Goal: Task Accomplishment & Management: Manage account settings

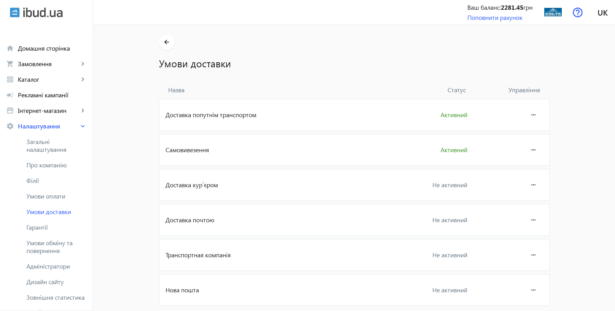
scroll to position [59, 0]
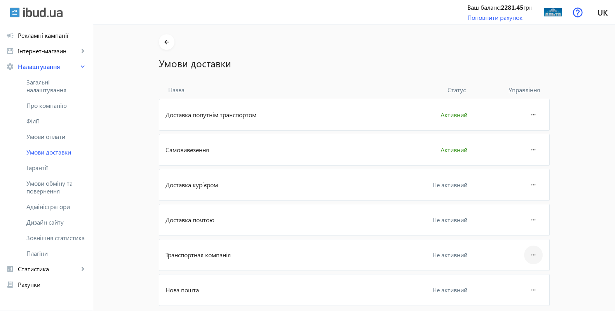
click at [530, 255] on mat-icon "more_horiz" at bounding box center [533, 254] width 9 height 19
click at [296, 189] on div at bounding box center [307, 155] width 615 height 311
click at [532, 152] on mat-icon "more_horiz" at bounding box center [533, 149] width 9 height 19
click at [522, 172] on span "Редагувати" at bounding box center [518, 171] width 31 height 6
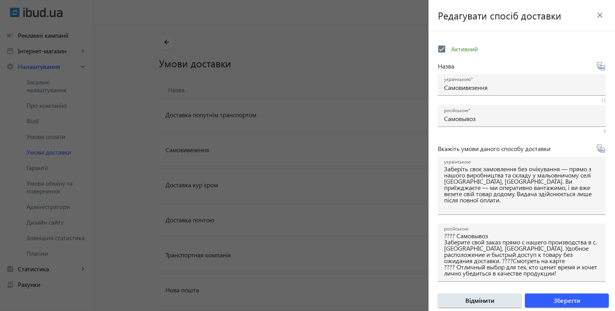
click at [352, 19] on div at bounding box center [307, 155] width 615 height 311
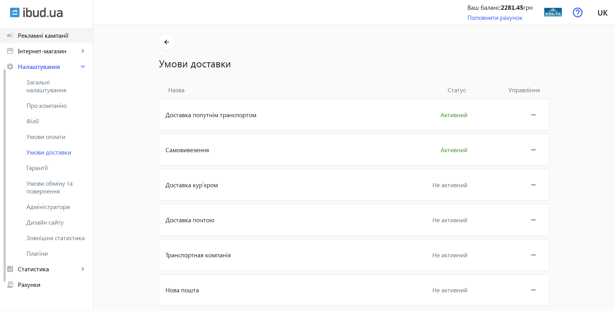
click at [48, 36] on span "Рекламні кампанії" at bounding box center [52, 35] width 69 height 8
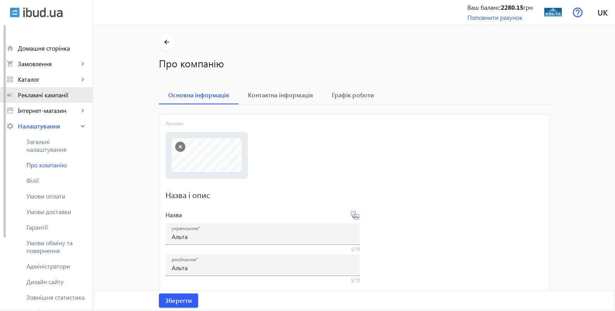
click at [49, 95] on span "Рекламні кампанії" at bounding box center [52, 95] width 69 height 8
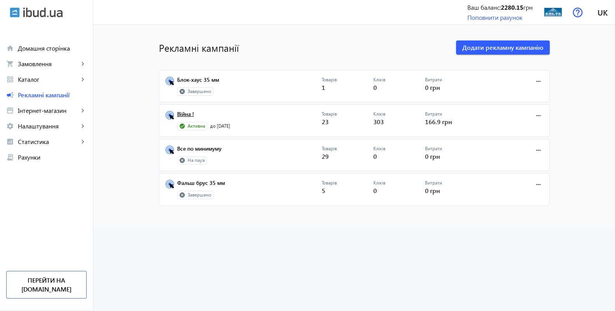
click at [182, 114] on link "Війна !" at bounding box center [249, 116] width 145 height 11
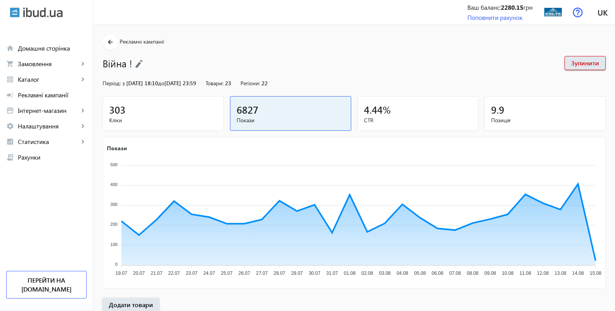
click at [118, 112] on span "303" at bounding box center [117, 109] width 16 height 13
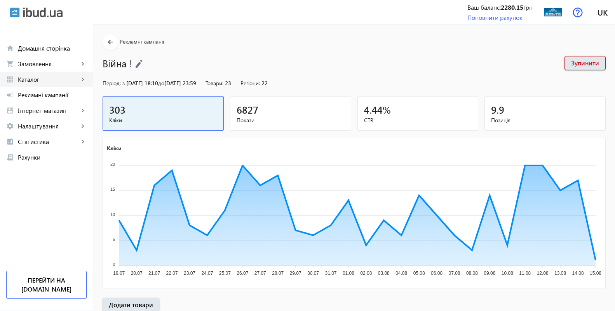
click at [29, 78] on span "Каталог" at bounding box center [48, 79] width 61 height 8
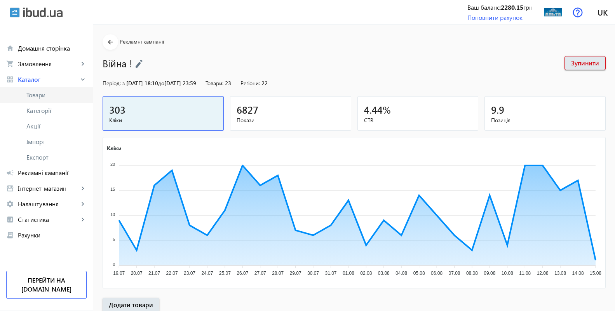
click at [35, 94] on span "Товари" at bounding box center [56, 95] width 60 height 8
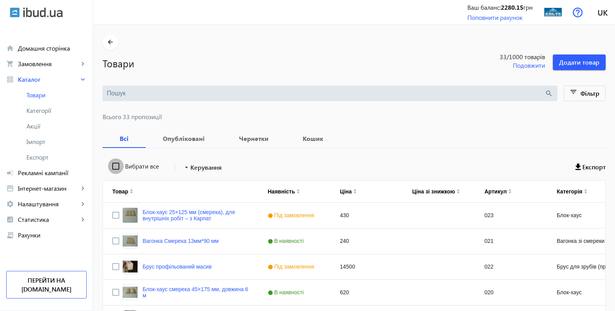
click at [108, 168] on input "Вибрати все" at bounding box center [116, 166] width 16 height 16
checkbox input "true"
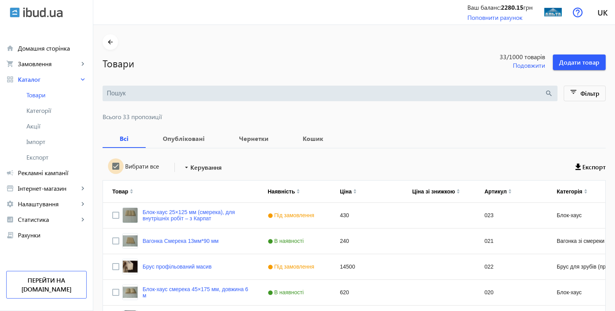
checkbox input "true"
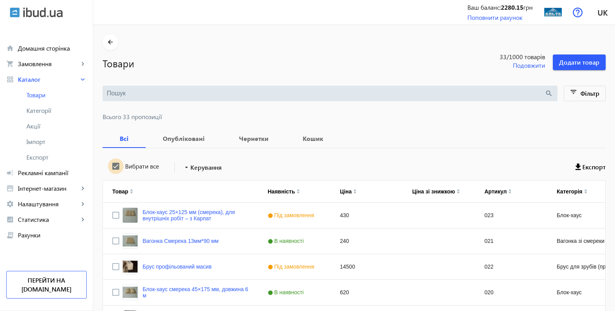
checkbox input "true"
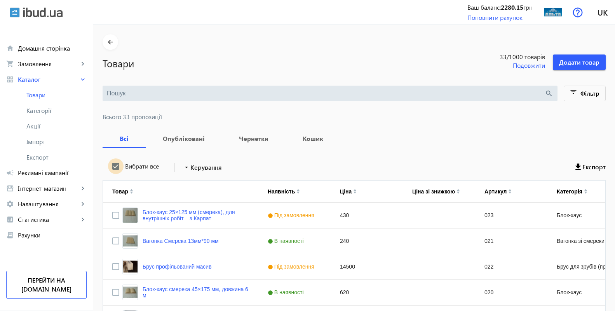
checkbox input "true"
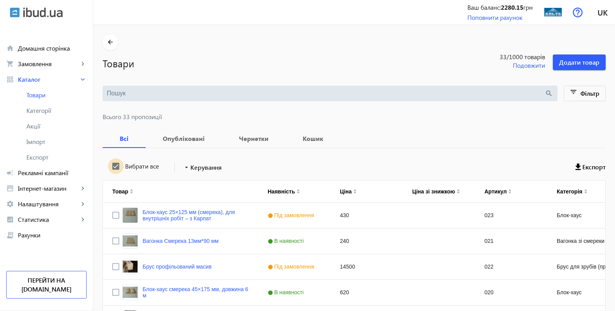
checkbox input "true"
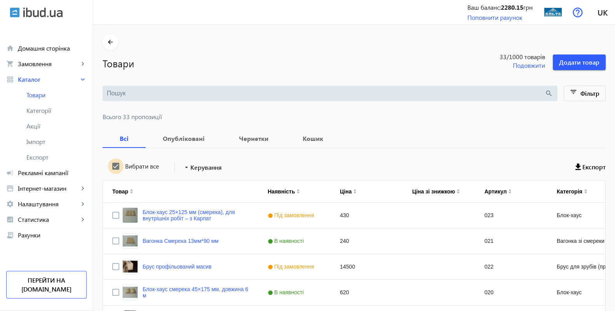
checkbox input "true"
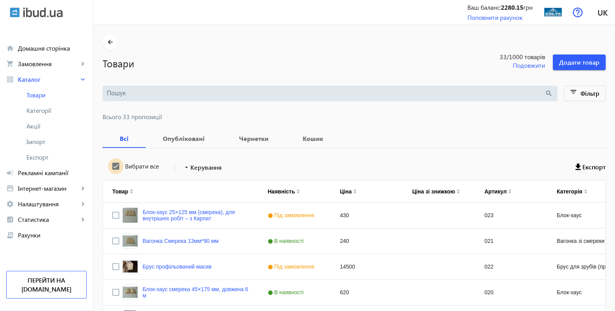
checkbox input "true"
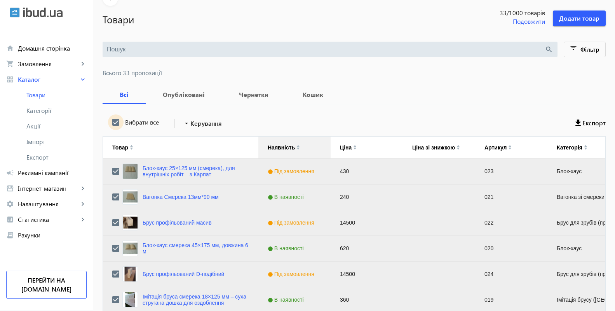
scroll to position [22, 0]
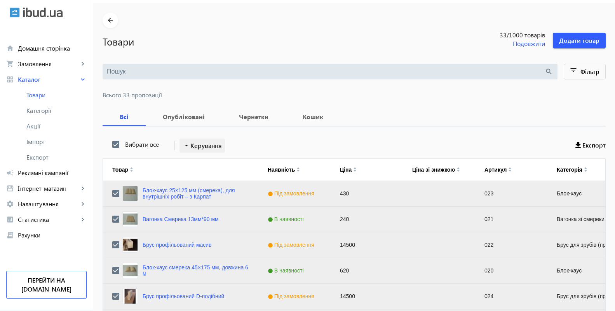
click at [183, 145] on mat-icon "arrow_drop_down" at bounding box center [187, 146] width 8 height 8
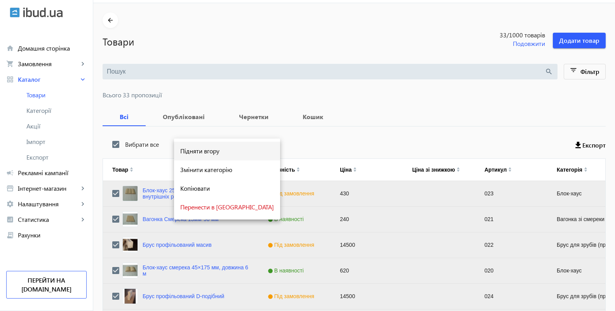
click at [212, 154] on span "Підняти вгору" at bounding box center [227, 151] width 94 height 6
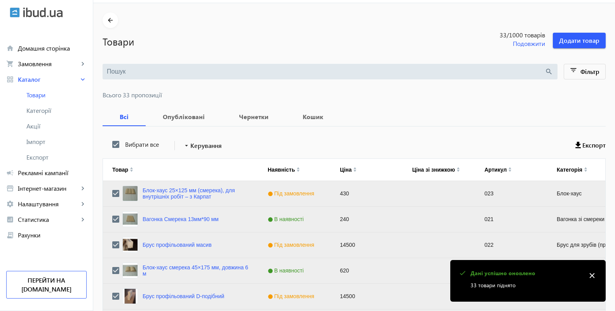
click at [590, 273] on mat-icon "close" at bounding box center [593, 275] width 12 height 12
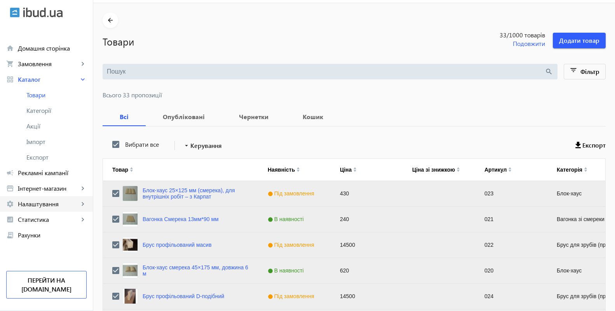
click at [36, 206] on span "Налаштування" at bounding box center [48, 204] width 61 height 8
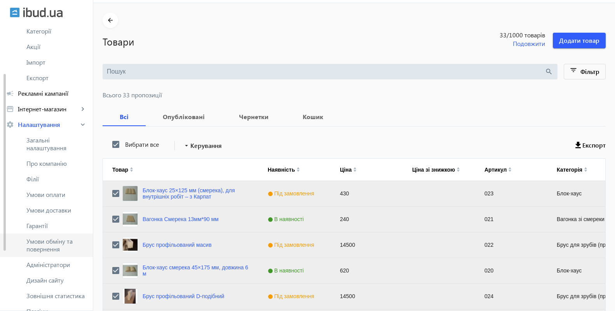
scroll to position [159, 0]
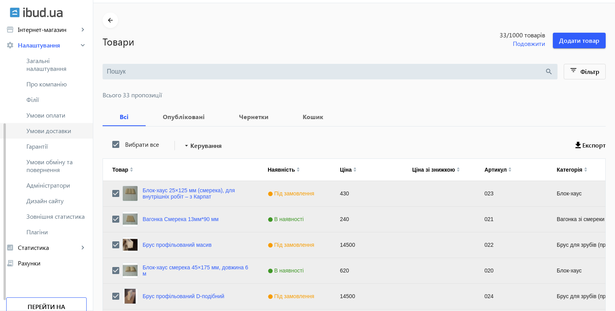
click at [51, 133] on span "Умови доставки" at bounding box center [56, 131] width 60 height 8
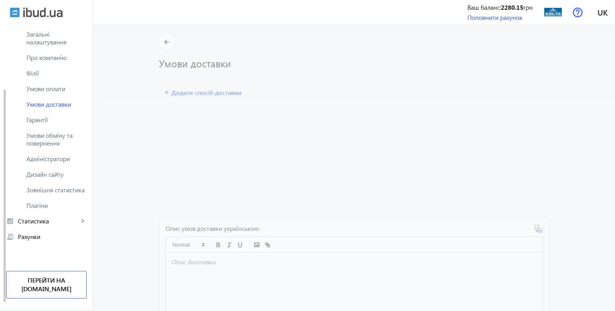
scroll to position [98, 0]
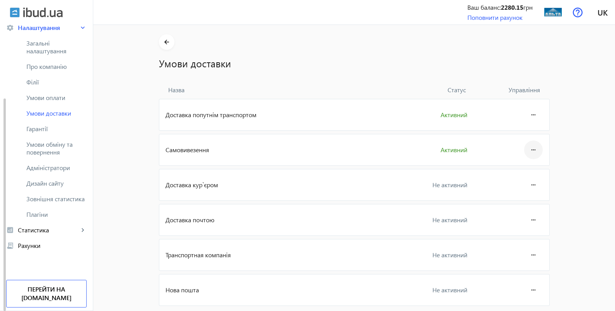
click at [530, 149] on mat-icon "more_horiz" at bounding box center [533, 149] width 9 height 19
click at [521, 173] on span "Редагувати" at bounding box center [518, 171] width 31 height 6
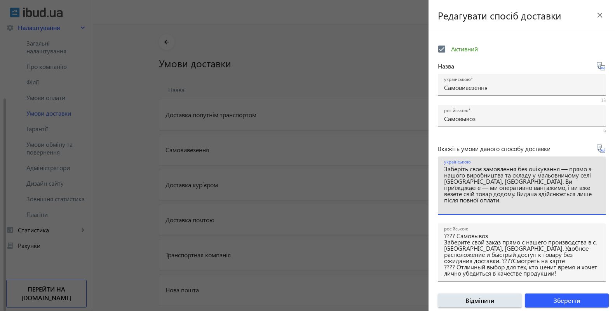
drag, startPoint x: 527, startPoint y: 207, endPoint x: 441, endPoint y: 168, distance: 94.8
click at [444, 168] on textarea "Заберіть своє замовлення без очікування — прямо з нашого виробництва та складу …" at bounding box center [522, 189] width 156 height 46
paste textarea "ереглянути на карті."
type textarea "Заберіть своє замовлення без очікування — прямо з нашого виробництва та складу …"
click at [598, 177] on div "українською Заберіть своє замовлення без очікування — прямо з нашого виробництв…" at bounding box center [522, 185] width 168 height 58
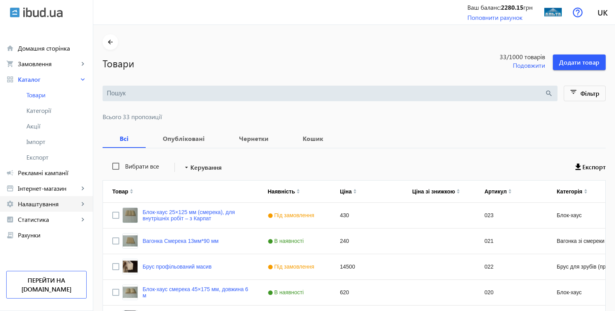
click at [34, 202] on span "Налаштування" at bounding box center [48, 204] width 61 height 8
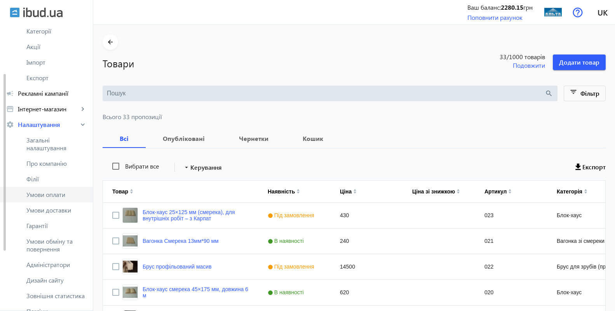
scroll to position [159, 0]
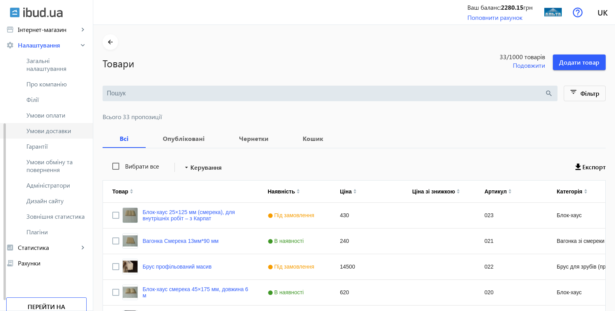
click at [57, 131] on span "Умови доставки" at bounding box center [56, 131] width 60 height 8
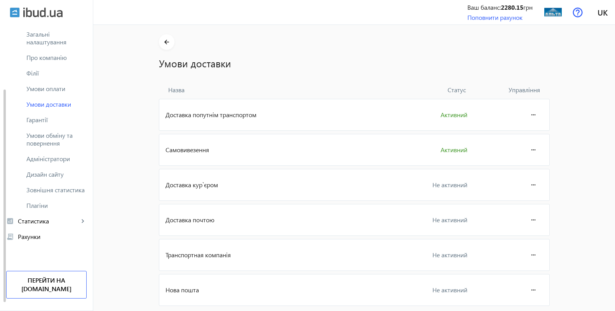
scroll to position [98, 0]
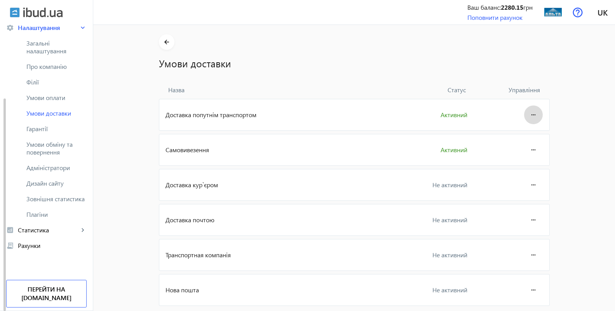
click at [532, 116] on mat-icon "more_horiz" at bounding box center [533, 114] width 9 height 19
click at [528, 135] on span "Редагувати" at bounding box center [518, 136] width 31 height 6
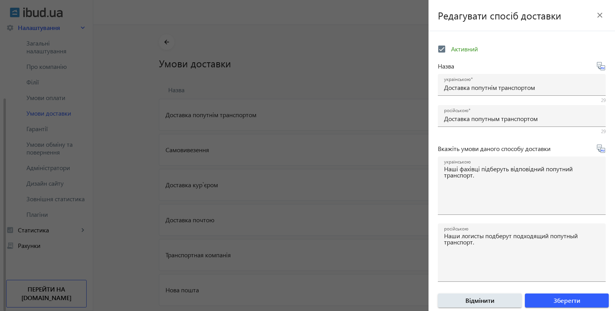
click at [594, 15] on mat-icon "close" at bounding box center [600, 15] width 12 height 12
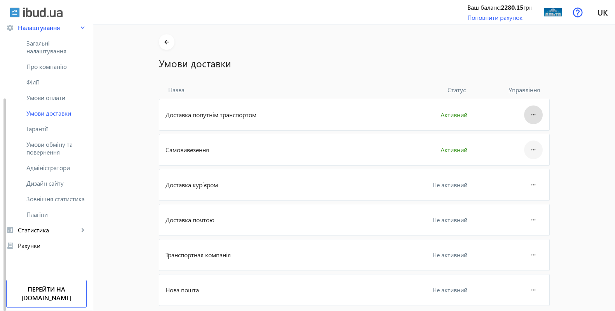
click at [530, 143] on mat-icon "more_horiz" at bounding box center [533, 149] width 9 height 19
click at [523, 168] on span "Редагувати" at bounding box center [518, 171] width 31 height 6
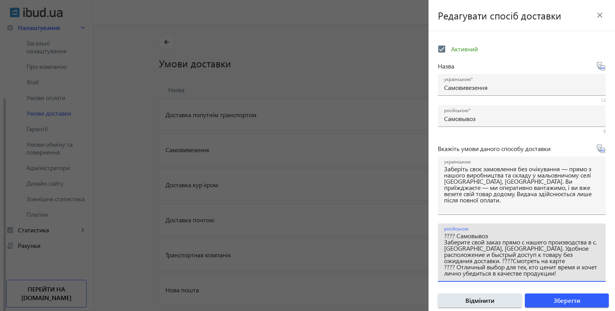
drag, startPoint x: 497, startPoint y: 234, endPoint x: 441, endPoint y: 229, distance: 55.9
click at [444, 233] on textarea "???? Самовывоз Заберите свой заказ прямо с нашего производства в с. [GEOGRAPHIC…" at bounding box center [522, 256] width 156 height 46
type textarea "Заберите свой заказ прямо с нашего производства в с. Белоберезка, Тернопольская…"
click at [565, 301] on span "Зберегти" at bounding box center [567, 300] width 27 height 9
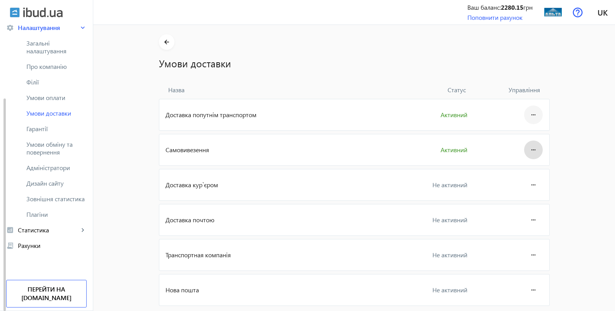
click at [531, 114] on mat-icon "more_horiz" at bounding box center [533, 114] width 9 height 19
click at [518, 138] on span "Редагувати" at bounding box center [518, 136] width 31 height 6
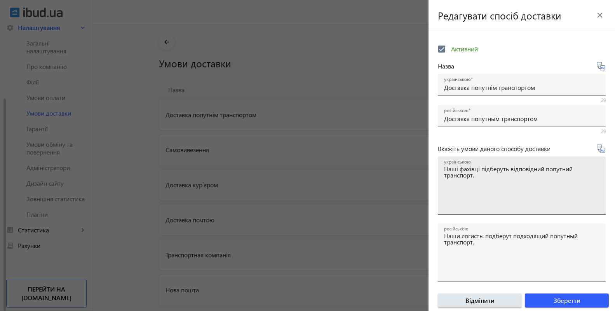
drag, startPoint x: 444, startPoint y: 168, endPoint x: 500, endPoint y: 187, distance: 59.3
click at [500, 187] on div "українською Наші фахівці підберуть відповідний попутний транспорт." at bounding box center [522, 185] width 168 height 58
drag, startPoint x: 497, startPoint y: 188, endPoint x: 445, endPoint y: 169, distance: 55.2
click at [445, 169] on textarea "Наші фахівці підберуть відповідний попутний транспорт." at bounding box center [522, 189] width 156 height 46
paste textarea "очете зекономити на доставці та отримати товар прямо «до дверей»? Ми підберемо …"
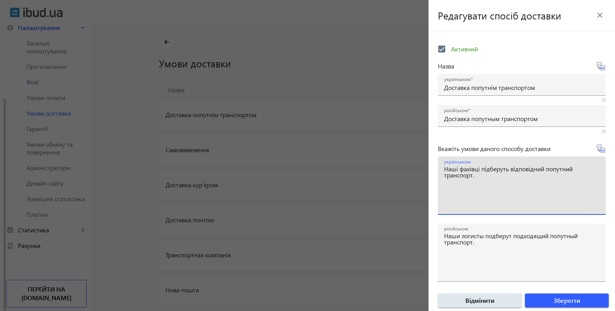
type textarea "Хочете зекономити на доставці та отримати товар прямо «до дверей»? Ми підберемо…"
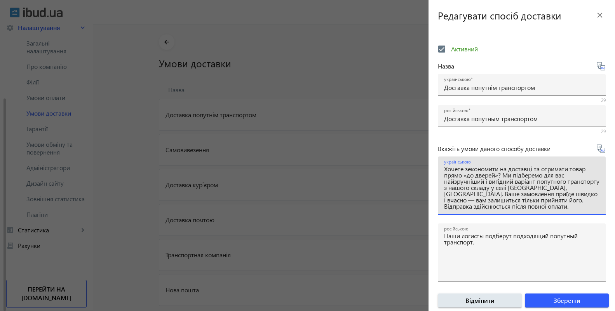
scroll to position [0, 0]
click at [362, 202] on div at bounding box center [307, 155] width 615 height 311
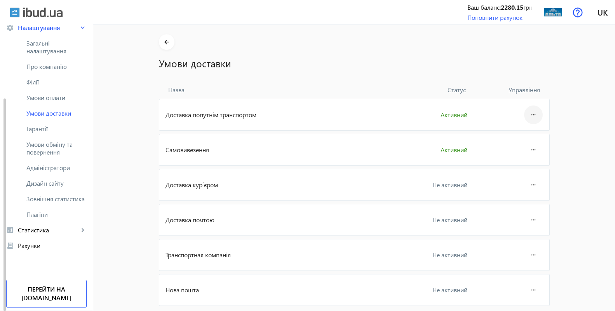
click at [531, 114] on mat-icon "more_horiz" at bounding box center [533, 114] width 9 height 19
click at [525, 140] on span "Редагувати" at bounding box center [518, 136] width 31 height 6
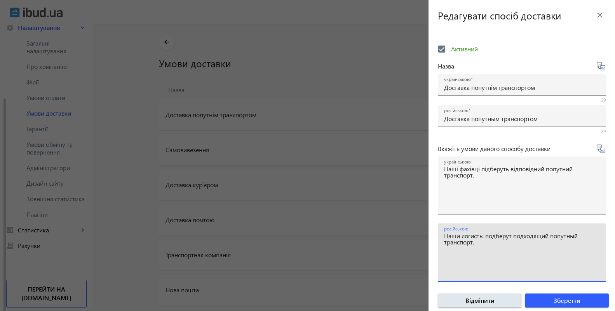
drag, startPoint x: 445, startPoint y: 235, endPoint x: 525, endPoint y: 248, distance: 81.6
click at [525, 248] on textarea "Наши логисты подберут подходящий попутный транспорт." at bounding box center [522, 256] width 156 height 46
drag, startPoint x: 477, startPoint y: 243, endPoint x: 442, endPoint y: 236, distance: 35.7
click at [444, 238] on textarea "Наши логисты подберут подходящий попутный транспорт." at bounding box center [522, 256] width 156 height 46
paste textarea "ы подберём для вас оптимальный вариант доставки попутным транспортом, чтобы сэк…"
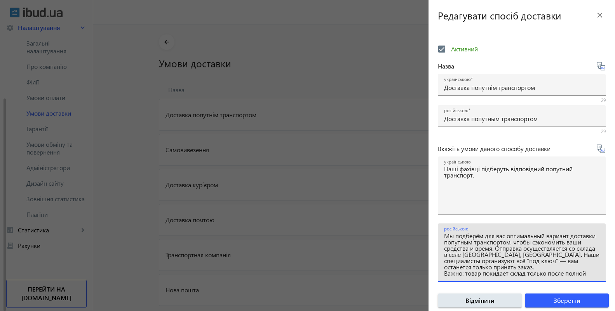
scroll to position [11, 0]
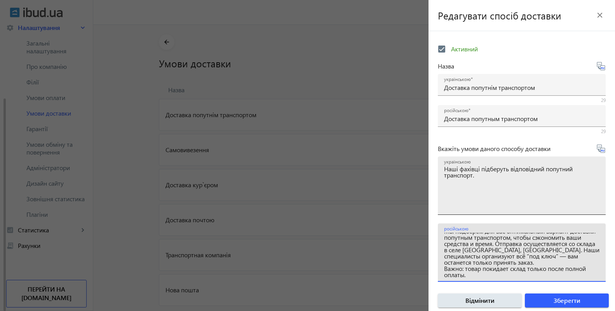
type textarea "Мы подберём для вас оптимальный вариант доставки попутным транспортом, чтобы сэ…"
click at [483, 193] on textarea "Наші фахівці підберуть відповідний попутний транспорт." at bounding box center [522, 189] width 156 height 46
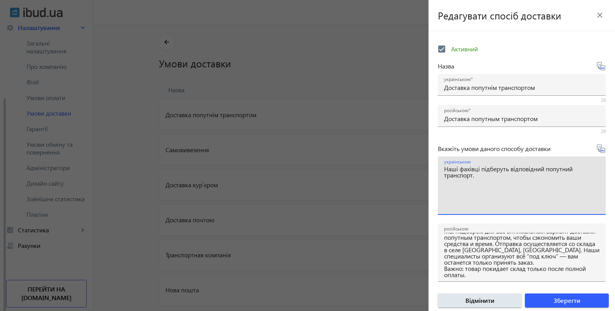
drag, startPoint x: 479, startPoint y: 177, endPoint x: 442, endPoint y: 165, distance: 38.7
click at [444, 166] on textarea "Наші фахівці підберуть відповідний попутний транспорт." at bounding box center [522, 189] width 156 height 46
paste textarea "очете зекономити на доставці та отримати товар прямо «до дверей»? Ми підберемо …"
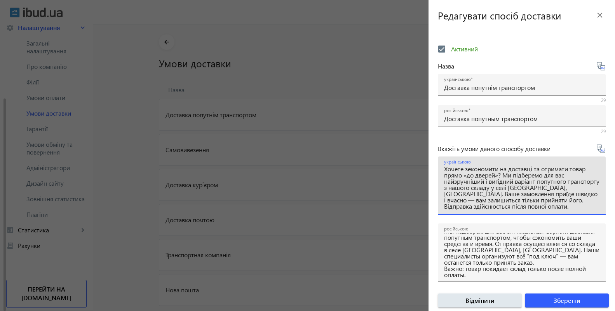
scroll to position [5, 0]
type textarea "Хочете зекономити на доставці та отримати товар прямо «до дверей»? Ми підберемо…"
click at [567, 300] on span "Зберегти" at bounding box center [567, 300] width 27 height 9
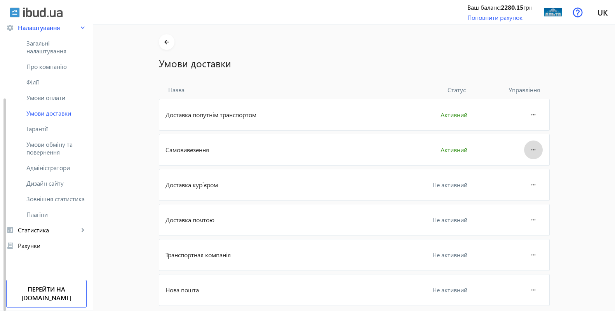
click at [532, 150] on mat-icon "more_horiz" at bounding box center [533, 149] width 9 height 19
click at [523, 173] on span "Редагувати" at bounding box center [518, 171] width 31 height 6
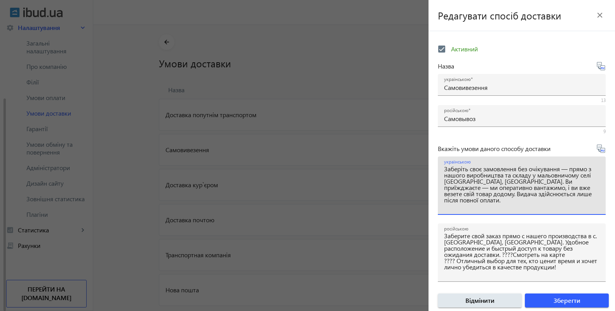
drag, startPoint x: 495, startPoint y: 182, endPoint x: 547, endPoint y: 182, distance: 52.5
click at [547, 182] on textarea "Заберіть своє замовлення без очікування — прямо з нашого виробництва та складу …" at bounding box center [522, 189] width 156 height 46
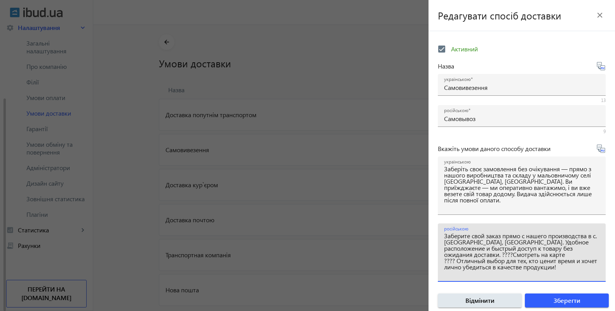
drag, startPoint x: 496, startPoint y: 247, endPoint x: 537, endPoint y: 247, distance: 40.8
click at [537, 247] on textarea "Заберите свой заказ прямо с нашего производства в с. Белоберезка, Тернопольская…" at bounding box center [522, 256] width 156 height 46
click at [550, 36] on div "Редагувати спосіб доставки close Активний Назва українською Самовивезення 13 ро…" at bounding box center [522, 155] width 187 height 311
drag, startPoint x: 496, startPoint y: 248, endPoint x: 562, endPoint y: 247, distance: 66.1
click at [562, 247] on textarea "Заберите свой заказ прямо с нашего производства в с. Белоберезка, Тернопольская…" at bounding box center [522, 256] width 156 height 46
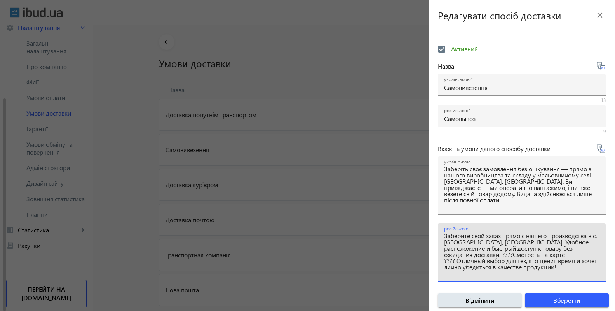
paste textarea "вано-Франковская область, Верховинский район"
type textarea "Заберите свой заказ прямо с нашего производства в с. Белоберезка, Ивано-Франков…"
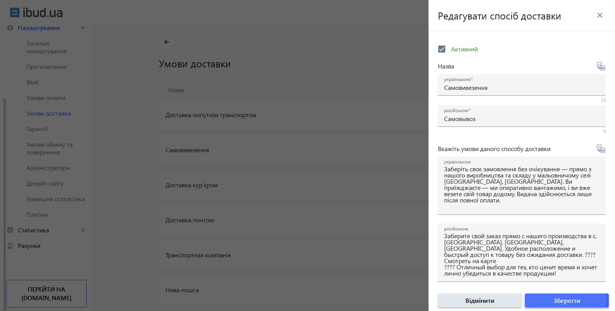
click at [558, 301] on span "Зберегти" at bounding box center [567, 300] width 27 height 9
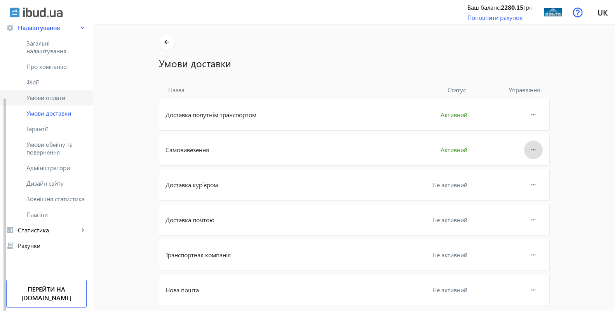
click at [51, 98] on span "Умови оплати" at bounding box center [56, 98] width 60 height 8
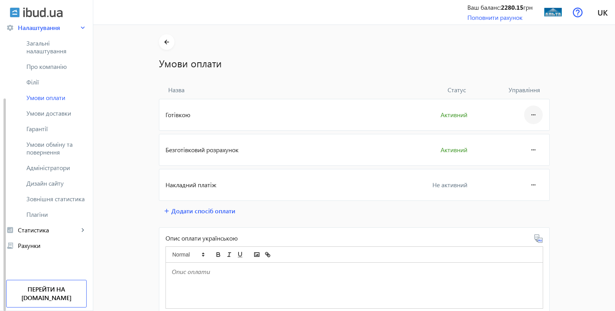
click at [535, 117] on span at bounding box center [534, 114] width 19 height 19
click at [524, 138] on span "Редагувати" at bounding box center [518, 136] width 31 height 6
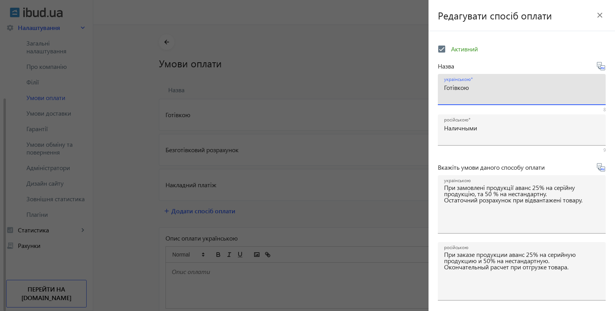
click at [473, 90] on input "Готівкою" at bounding box center [522, 87] width 156 height 8
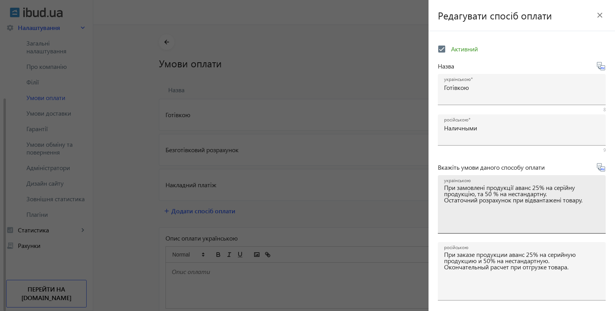
click at [449, 181] on mat-label "українською" at bounding box center [457, 180] width 26 height 6
click at [449, 184] on textarea "При замовлені продукції аванс 25% на серійну продукцію, та 50 % на нестандартну…" at bounding box center [522, 207] width 156 height 46
drag, startPoint x: 444, startPoint y: 188, endPoint x: 612, endPoint y: 205, distance: 168.4
click at [600, 205] on textarea "При замовлені продукції аванс 25% на серійну продукцію, та 50 % на нестандартну…" at bounding box center [522, 207] width 156 height 46
paste textarea "и сплачуєте лише частину вартості перед виготовленням: 25% для серійної продукц…"
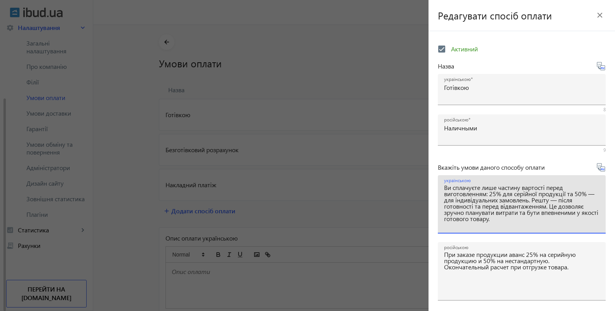
click at [532, 229] on textarea "Ви сплачуєте лише частину вартості перед виготовленням: 25% для серійної продук…" at bounding box center [522, 207] width 156 height 46
type textarea "Ви сплачуєте лише частину вартості перед виготовленням: 25% для серійної продук…"
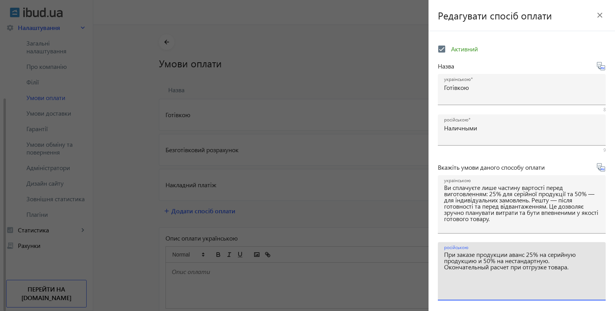
drag, startPoint x: 445, startPoint y: 254, endPoint x: 606, endPoint y: 286, distance: 164.4
click at [600, 286] on textarea "При заказе продукции аванс 25% на серийную продукцию и 50% на нестандартную. Ок…" at bounding box center [522, 274] width 156 height 46
paste textarea "ы оплачиваете только часть стоимости перед изготовлением: 25% для серийной прод…"
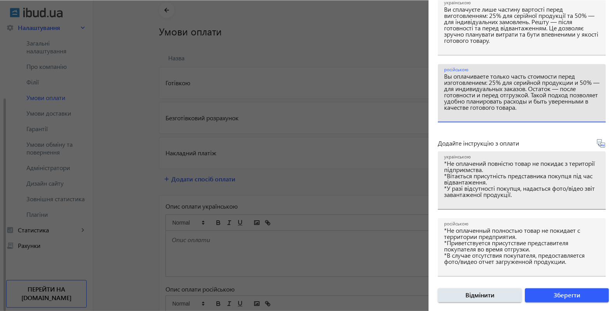
scroll to position [40, 0]
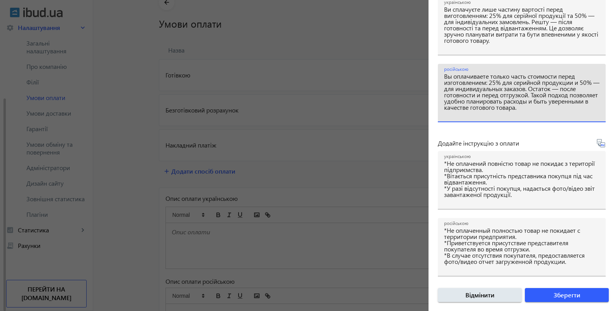
type textarea "Вы оплачиваете только часть стоимости перед изготовлением: 25% для серийной про…"
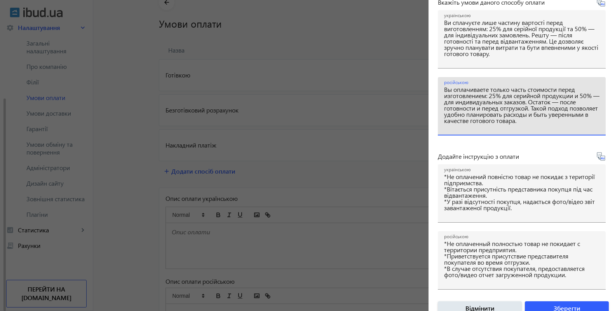
scroll to position [178, 0]
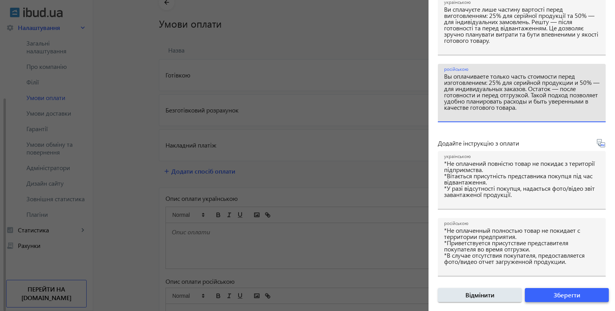
click at [564, 295] on span "Зберегти" at bounding box center [567, 294] width 27 height 9
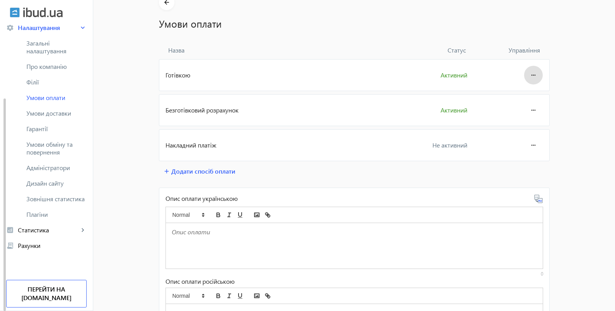
scroll to position [0, 0]
